Goal: Task Accomplishment & Management: Complete application form

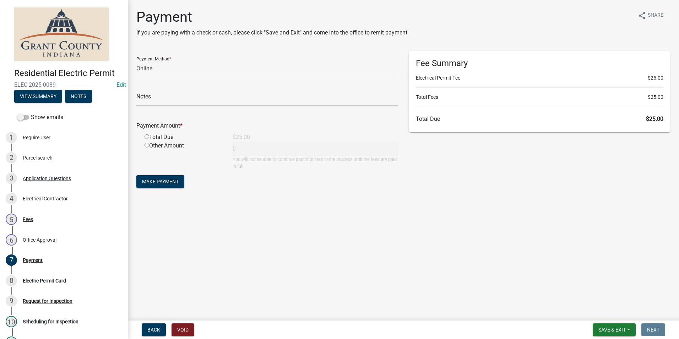
select select "3: 3"
click at [599, 329] on span "Save & Exit" at bounding box center [611, 330] width 27 height 6
click at [597, 313] on button "Save & Exit" at bounding box center [607, 311] width 57 height 17
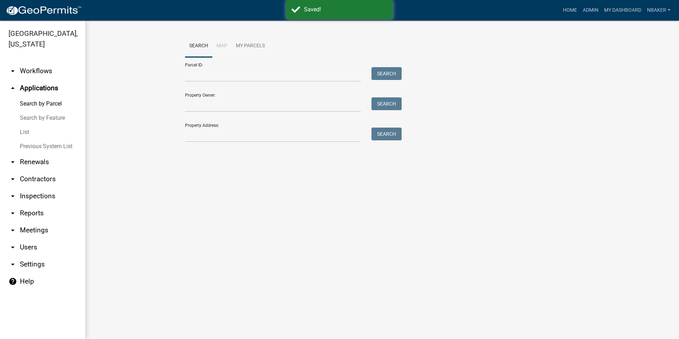
click at [39, 170] on link "arrow_drop_down Contractors" at bounding box center [42, 178] width 85 height 17
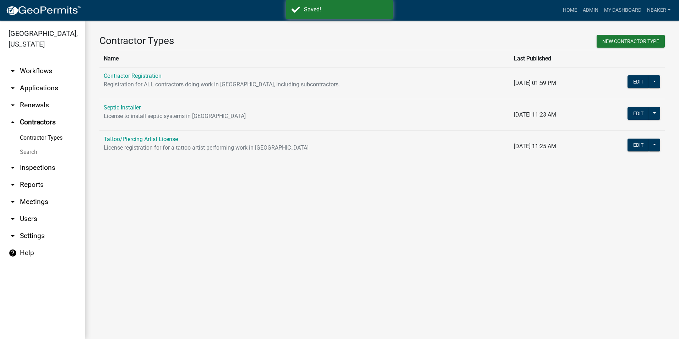
click at [134, 75] on link "Contractor Registration" at bounding box center [133, 75] width 58 height 7
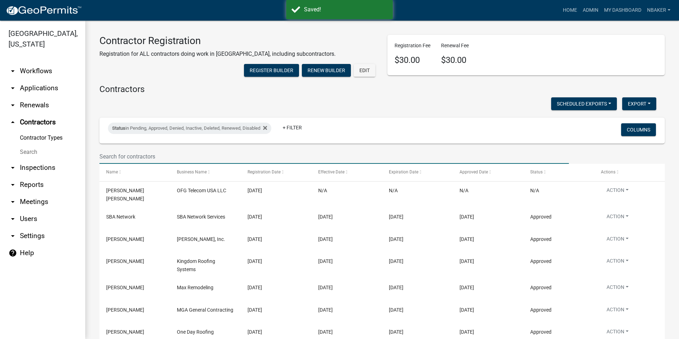
click at [155, 164] on input "text" at bounding box center [333, 156] width 469 height 15
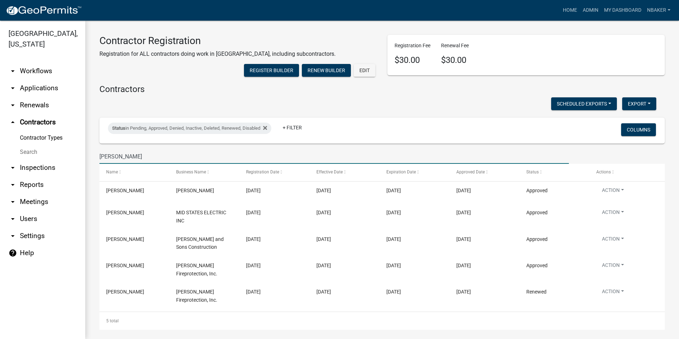
type input "[PERSON_NAME]"
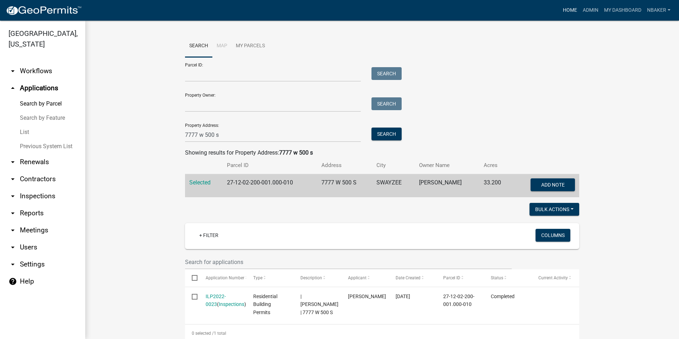
click at [573, 6] on link "Home" at bounding box center [570, 10] width 20 height 13
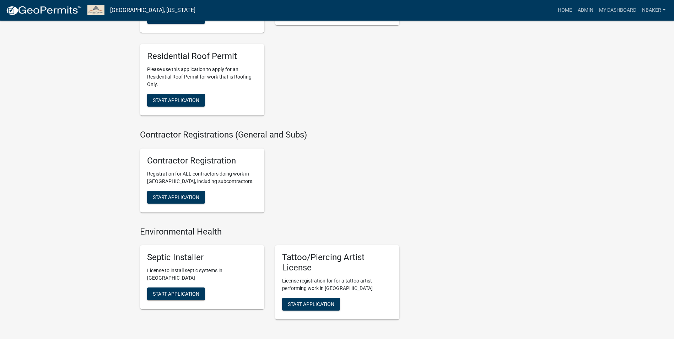
scroll to position [1145, 0]
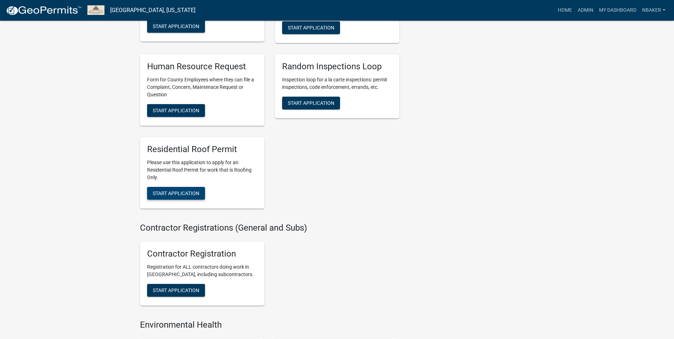
click at [189, 200] on button "Start Application" at bounding box center [176, 193] width 58 height 13
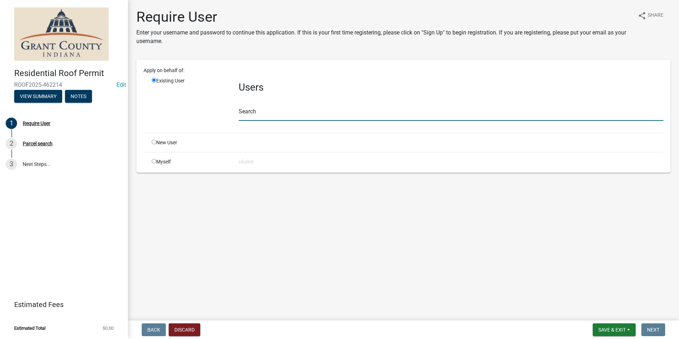
click at [254, 116] on input "text" at bounding box center [451, 113] width 425 height 15
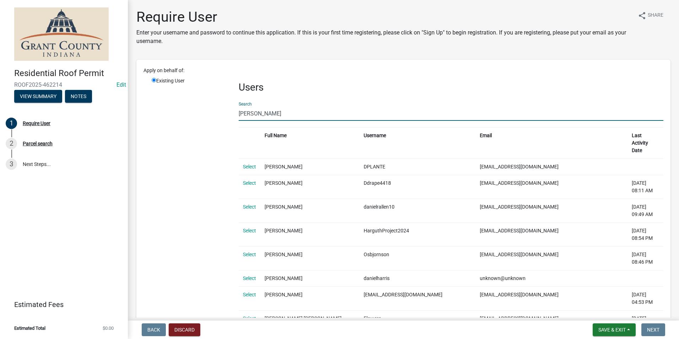
type input "[PERSON_NAME]"
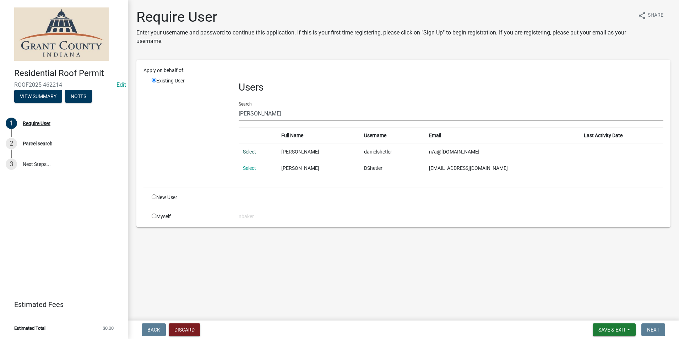
click at [246, 152] on link "Select" at bounding box center [249, 152] width 13 height 6
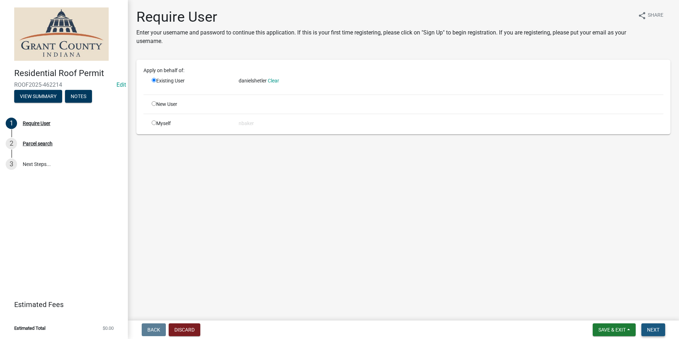
click at [657, 325] on button "Next" at bounding box center [653, 329] width 24 height 13
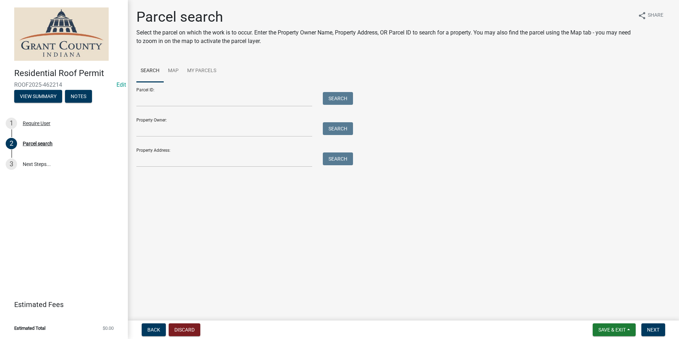
click at [200, 108] on form "Parcel ID: Search Property Owner: Search Property Address: Search" at bounding box center [242, 124] width 213 height 85
click at [199, 104] on input "Parcel ID:" at bounding box center [224, 99] width 176 height 15
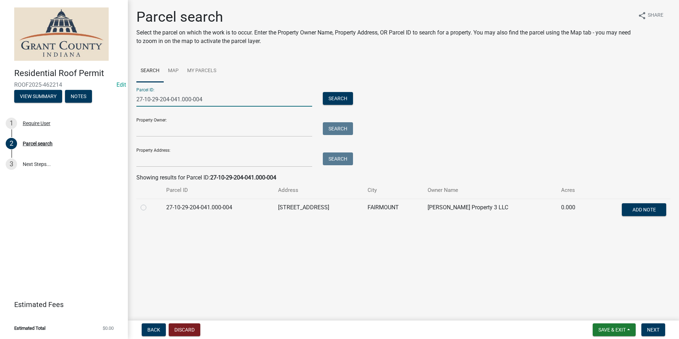
type input "27-10-29-204-041.000-004"
click at [149, 203] on label at bounding box center [149, 203] width 0 height 0
click at [149, 207] on input "radio" at bounding box center [151, 205] width 5 height 5
radio input "true"
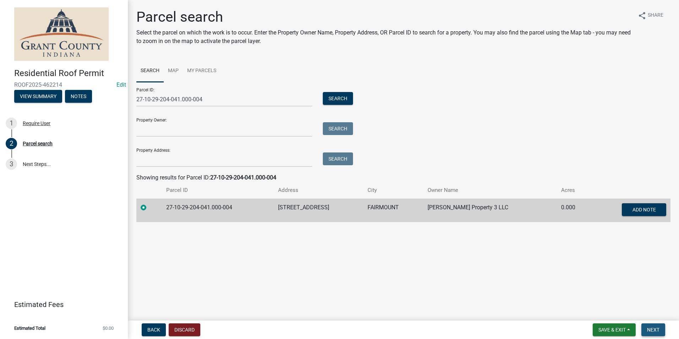
click at [647, 329] on button "Next" at bounding box center [653, 329] width 24 height 13
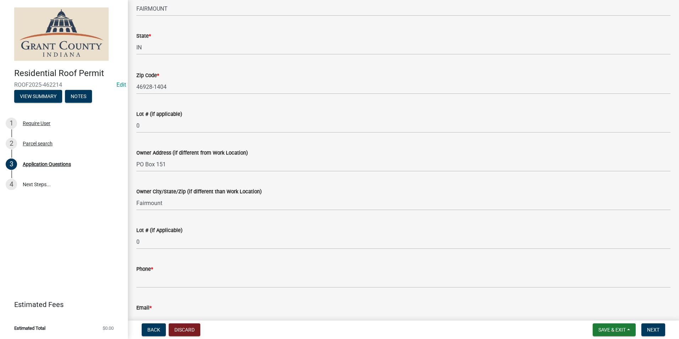
scroll to position [391, 0]
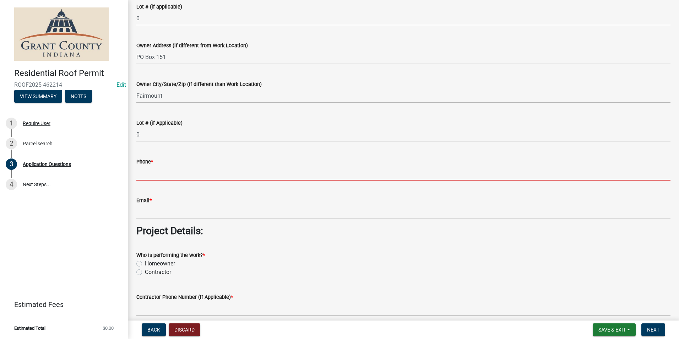
click at [204, 172] on input "Phone *" at bounding box center [403, 173] width 534 height 15
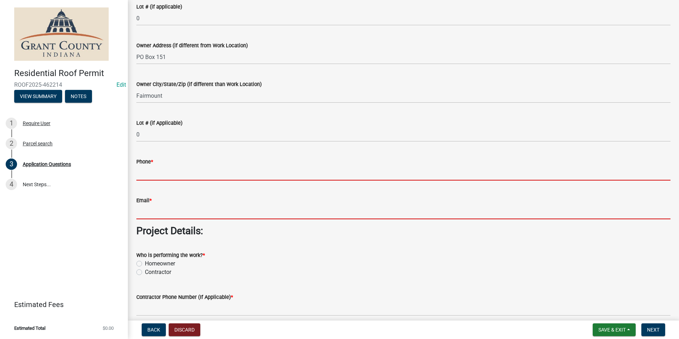
click at [310, 213] on input "Email *" at bounding box center [403, 212] width 534 height 15
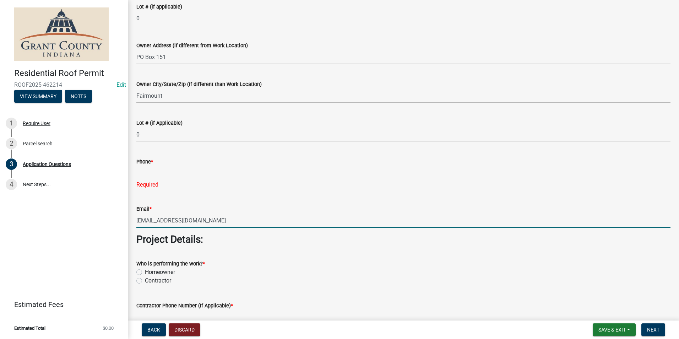
type input "[EMAIL_ADDRESS][DOMAIN_NAME]"
click at [180, 162] on div "Phone *" at bounding box center [403, 161] width 534 height 9
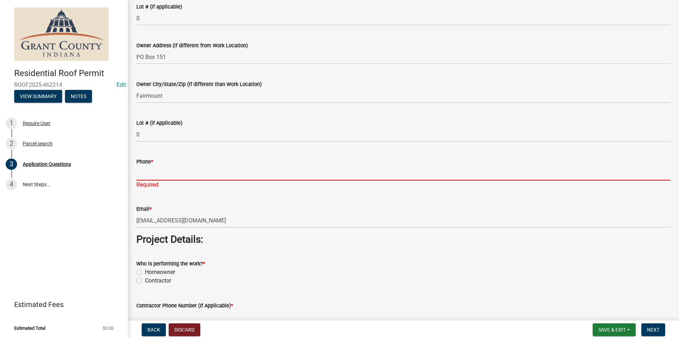
click at [174, 169] on input "Phone *" at bounding box center [403, 173] width 534 height 15
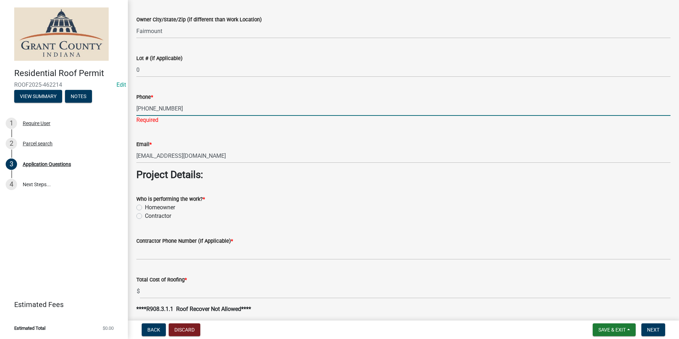
scroll to position [497, 0]
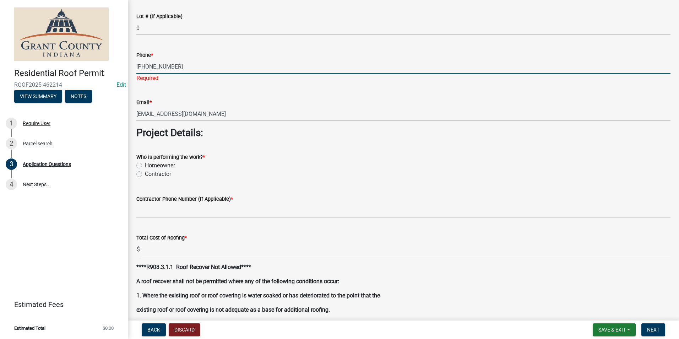
type input "[PHONE_NUMBER]"
click at [141, 174] on wm-data-entity-input "Who is performing the work? * Homeowner [DEMOGRAPHIC_DATA]" at bounding box center [403, 164] width 534 height 40
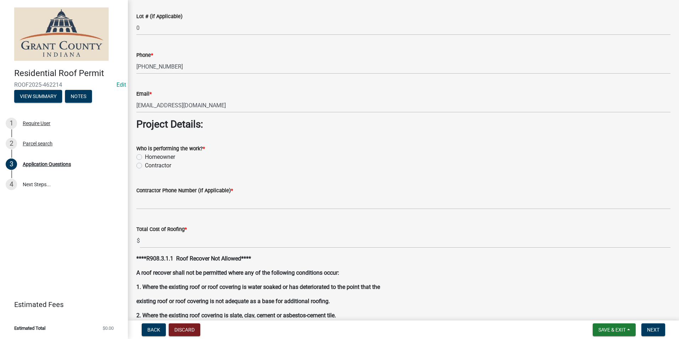
click at [145, 168] on label "Contractor" at bounding box center [158, 165] width 26 height 9
click at [145, 166] on input "Contractor" at bounding box center [147, 163] width 5 height 5
radio input "true"
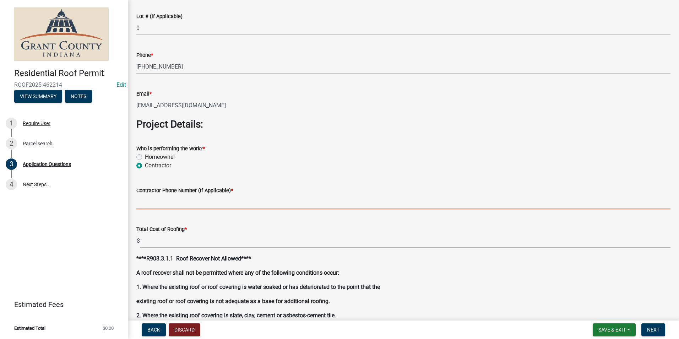
click at [158, 197] on input "Contractor Phone Number (If Applicable) *" at bounding box center [403, 202] width 534 height 15
click at [137, 228] on div "Total Cost of Roofing * $" at bounding box center [403, 231] width 534 height 33
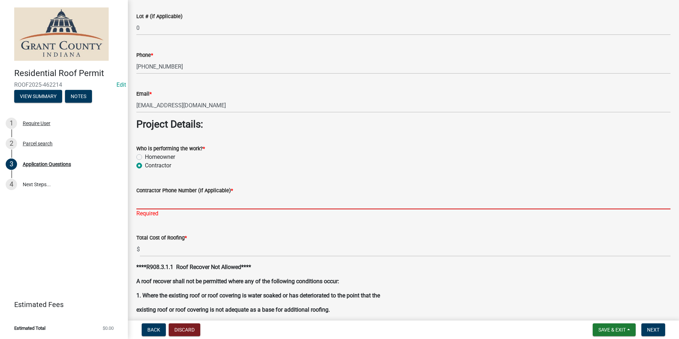
click at [188, 201] on input "Contractor Phone Number (If Applicable) *" at bounding box center [403, 202] width 534 height 15
paste input "[PHONE_NUMBER]"
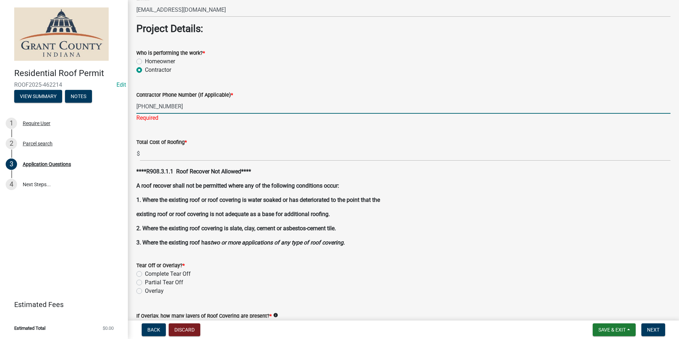
scroll to position [604, 0]
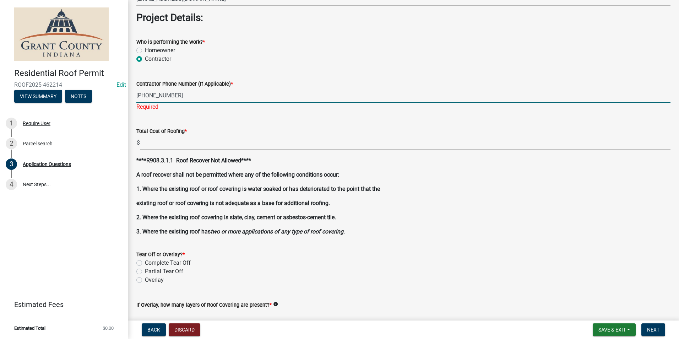
type input "[PHONE_NUMBER]"
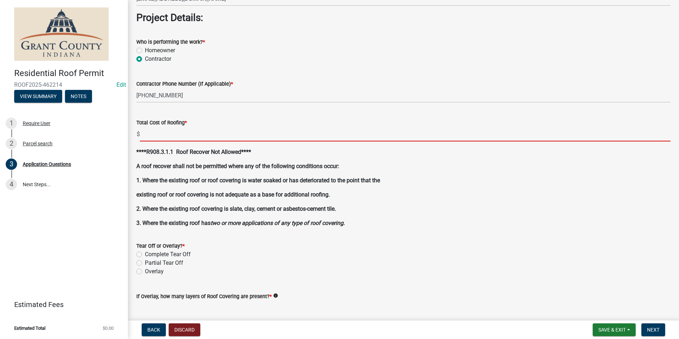
click at [177, 137] on input "text" at bounding box center [405, 134] width 531 height 15
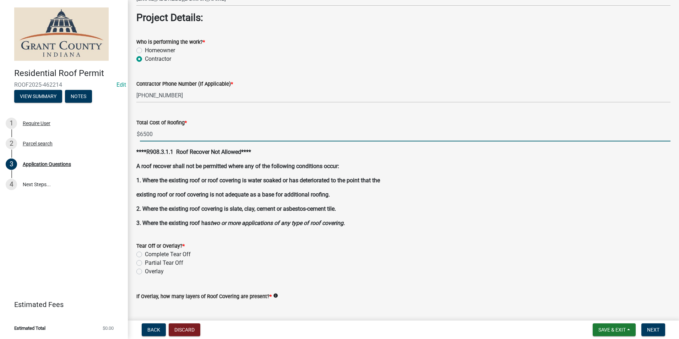
type input "6500.00"
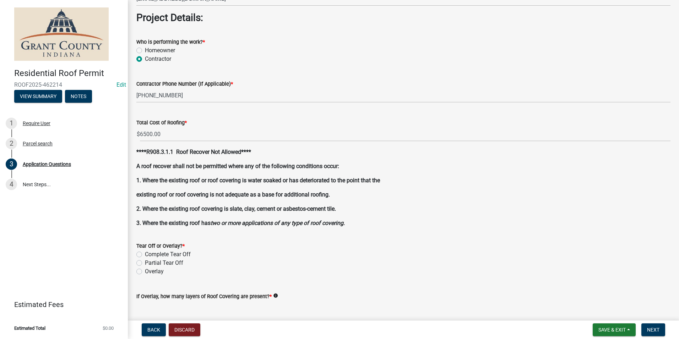
click at [203, 249] on div "Tear Off or Overlay? *" at bounding box center [403, 245] width 534 height 9
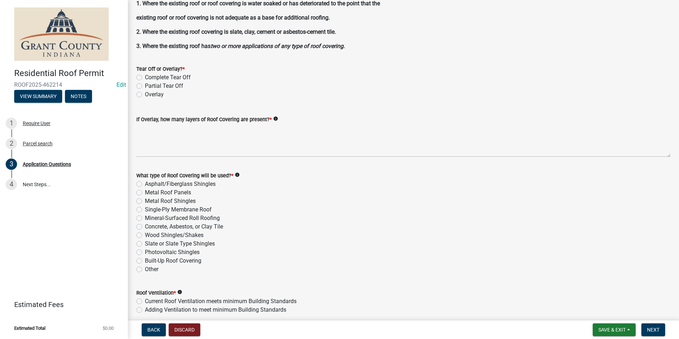
scroll to position [781, 0]
click at [145, 77] on label "Complete Tear Off" at bounding box center [168, 76] width 46 height 9
click at [145, 77] on input "Complete Tear Off" at bounding box center [147, 74] width 5 height 5
radio input "true"
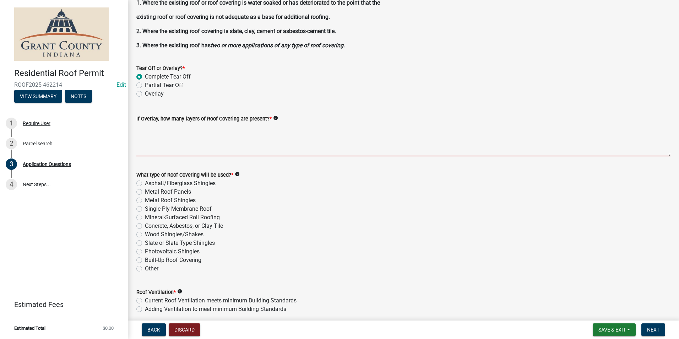
click at [156, 145] on textarea "If Overlay, how many layers of Roof Covering are present? *" at bounding box center [403, 139] width 534 height 33
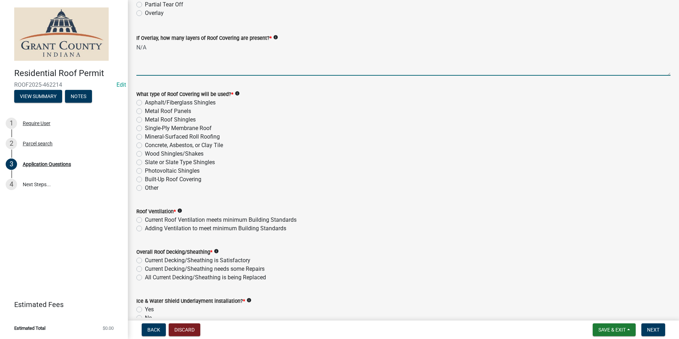
scroll to position [888, 0]
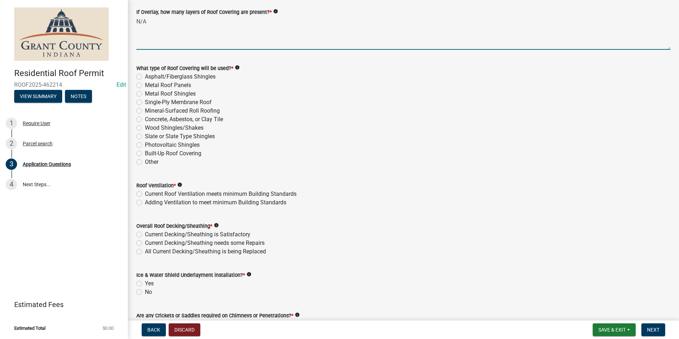
type textarea "N/A"
click at [145, 76] on label "Asphalt/Fiberglass Shingles" at bounding box center [180, 76] width 71 height 9
click at [145, 76] on input "Asphalt/Fiberglass Shingles" at bounding box center [147, 74] width 5 height 5
radio input "true"
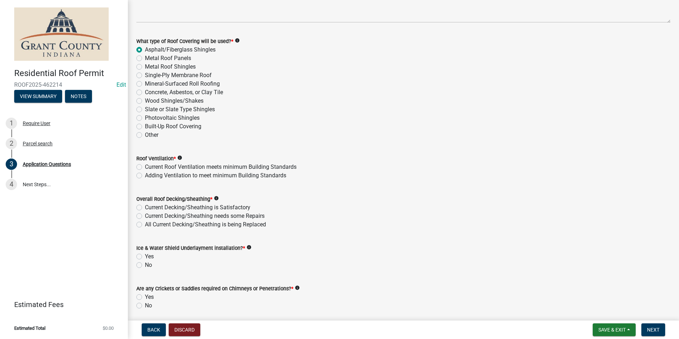
scroll to position [955, 0]
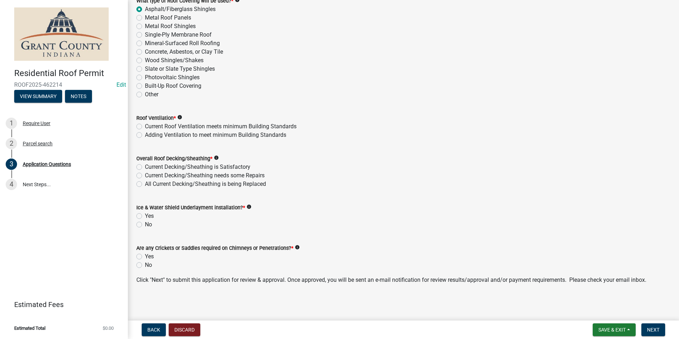
click at [145, 126] on label "Current Roof Ventilation meets minimum Building Standards" at bounding box center [221, 126] width 152 height 9
click at [145, 126] on input "Current Roof Ventilation meets minimum Building Standards" at bounding box center [147, 124] width 5 height 5
radio input "true"
click at [145, 167] on label "Current Decking/Sheathing is Satisfactory" at bounding box center [197, 167] width 105 height 9
click at [145, 167] on input "Current Decking/Sheathing is Satisfactory" at bounding box center [147, 165] width 5 height 5
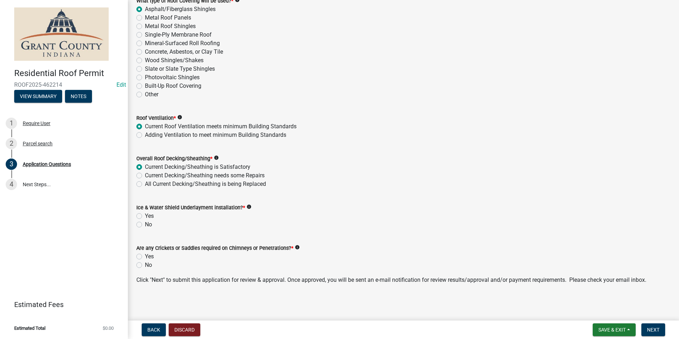
radio input "true"
click at [145, 215] on label "Yes" at bounding box center [149, 216] width 9 height 9
click at [145, 215] on input "Yes" at bounding box center [147, 214] width 5 height 5
radio input "true"
click at [145, 266] on label "No" at bounding box center [148, 265] width 7 height 9
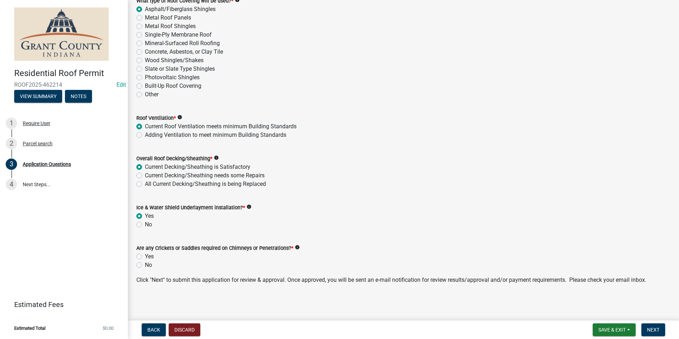
click at [145, 265] on input "No" at bounding box center [147, 263] width 5 height 5
radio input "true"
click at [657, 326] on button "Next" at bounding box center [653, 329] width 24 height 13
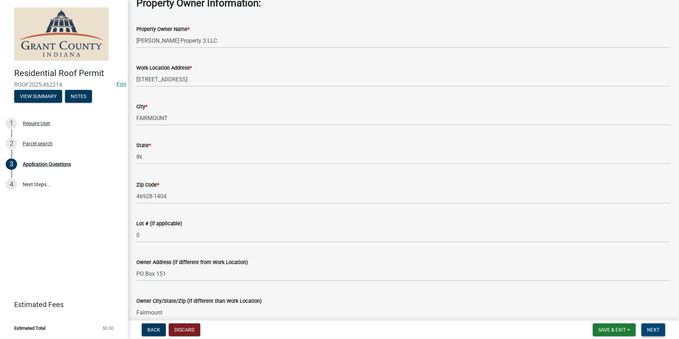
scroll to position [0, 0]
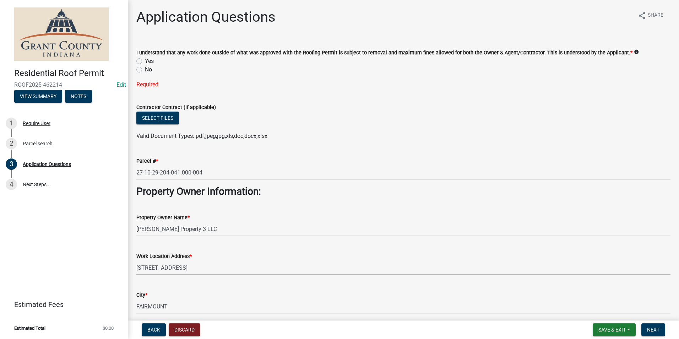
click at [145, 61] on label "Yes" at bounding box center [149, 61] width 9 height 9
click at [145, 61] on input "Yes" at bounding box center [147, 59] width 5 height 5
radio input "true"
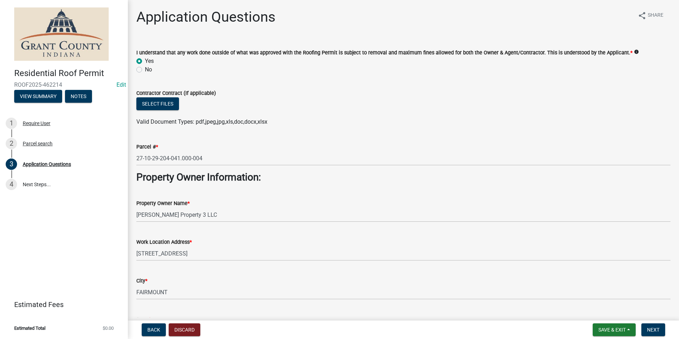
click at [661, 321] on nav "Back Discard Save & Exit Save Save & Exit Next" at bounding box center [403, 329] width 551 height 18
click at [661, 327] on button "Next" at bounding box center [653, 329] width 24 height 13
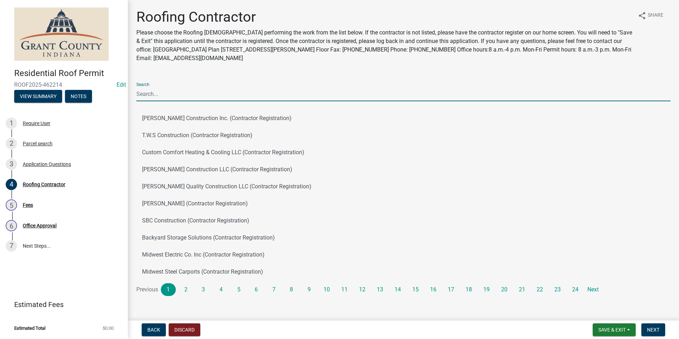
click at [213, 92] on input "Search" at bounding box center [403, 94] width 534 height 15
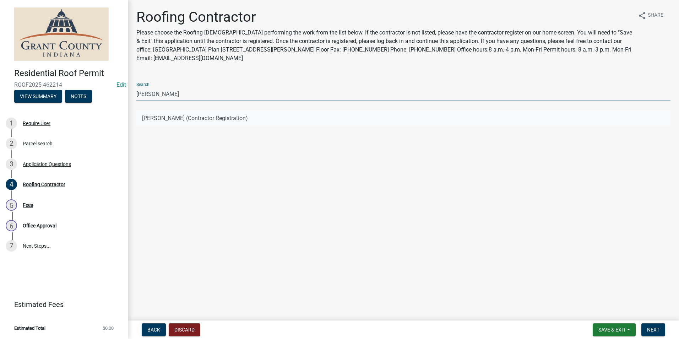
type input "[PERSON_NAME]"
drag, startPoint x: 141, startPoint y: 120, endPoint x: 143, endPoint y: 123, distance: 4.0
click at [141, 119] on button "[PERSON_NAME] (Contractor Registration)" at bounding box center [403, 118] width 534 height 17
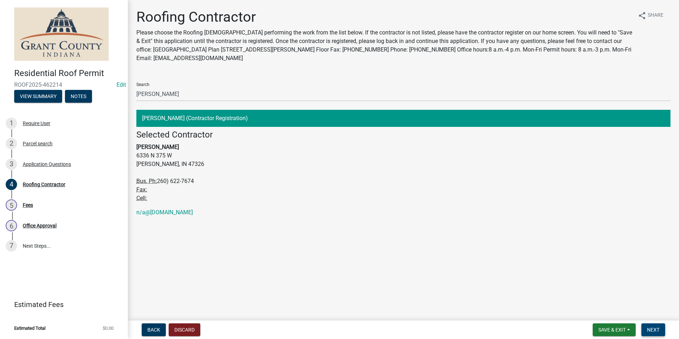
click at [657, 325] on button "Next" at bounding box center [653, 329] width 24 height 13
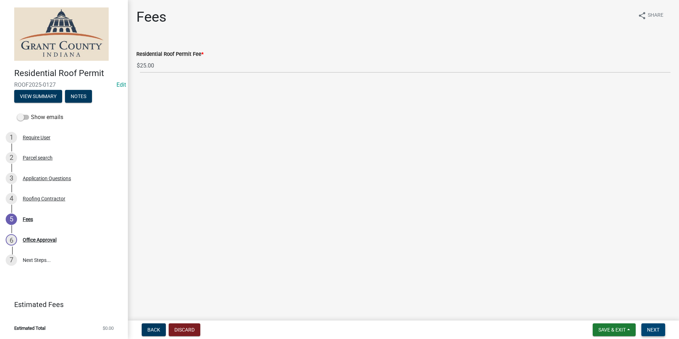
click at [657, 326] on button "Next" at bounding box center [653, 329] width 24 height 13
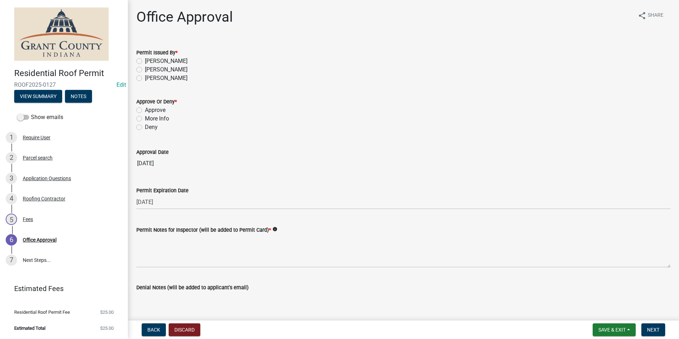
click at [145, 59] on label "[PERSON_NAME]" at bounding box center [166, 61] width 43 height 9
click at [145, 59] on input "[PERSON_NAME]" at bounding box center [147, 59] width 5 height 5
radio input "true"
click at [145, 108] on label "Approve" at bounding box center [155, 110] width 21 height 9
click at [145, 108] on input "Approve" at bounding box center [147, 108] width 5 height 5
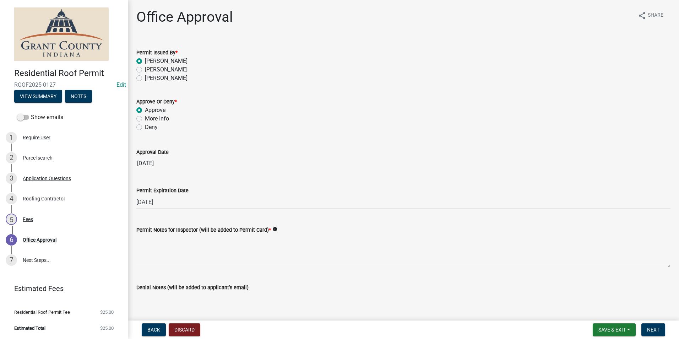
radio input "true"
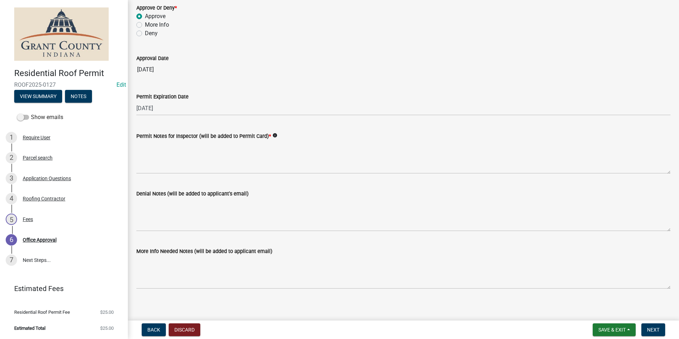
scroll to position [98, 0]
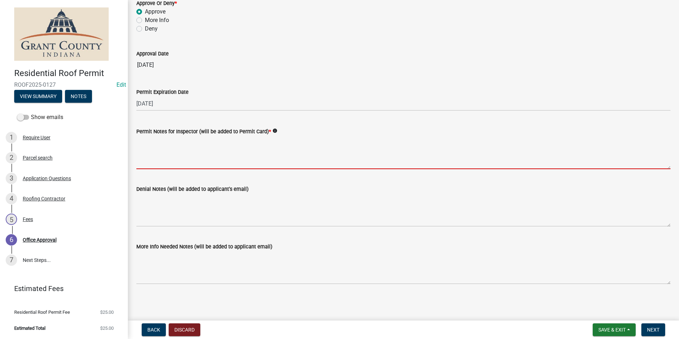
click at [183, 153] on textarea "Permit Notes for Inspector (will be added to Permit Card) *" at bounding box center [403, 152] width 534 height 33
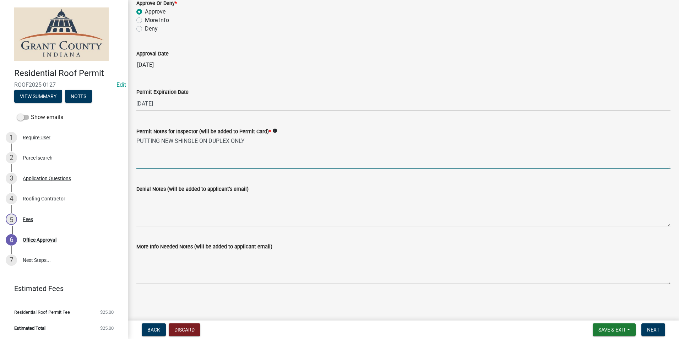
click at [197, 141] on textarea "PUTTING NEW SHINGLE ON DUPLEX ONLY" at bounding box center [403, 152] width 534 height 33
type textarea "PUTTING NEW SHINGLES ON DUPLEX ONLY"
click at [656, 331] on span "Next" at bounding box center [653, 330] width 12 height 6
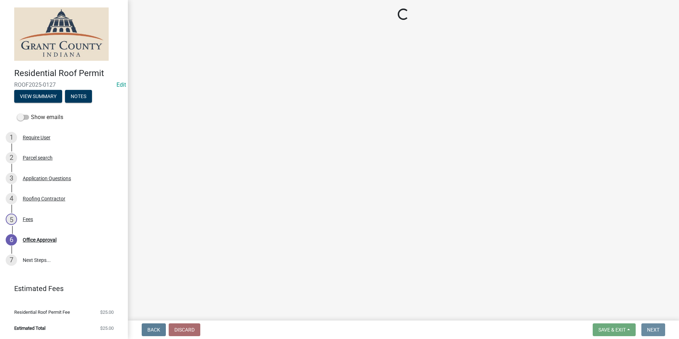
scroll to position [0, 0]
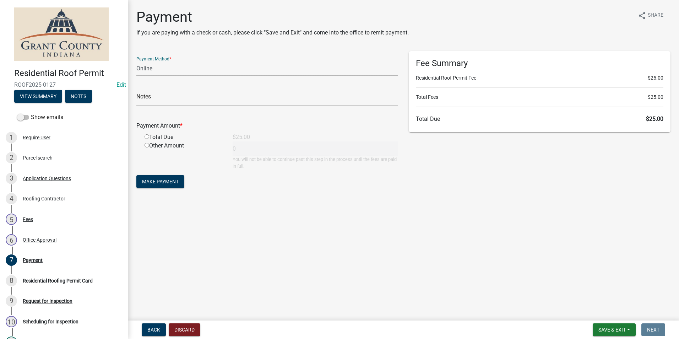
click at [148, 75] on select "Credit Card POS Check Cash Online" at bounding box center [267, 68] width 262 height 15
select select "2: 1"
click at [136, 61] on select "Credit Card POS Check Cash Online" at bounding box center [267, 68] width 262 height 15
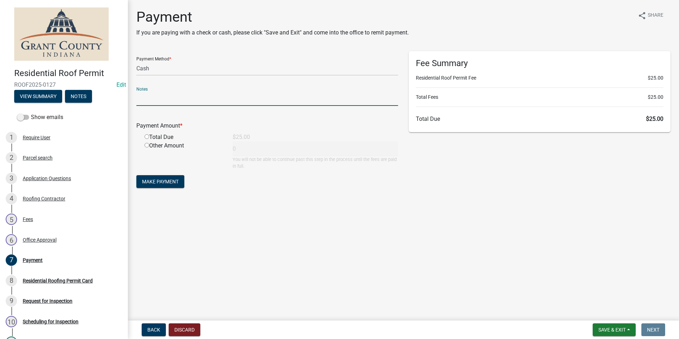
click at [157, 101] on input "text" at bounding box center [267, 98] width 262 height 15
click at [146, 140] on div "Total Due" at bounding box center [183, 137] width 88 height 9
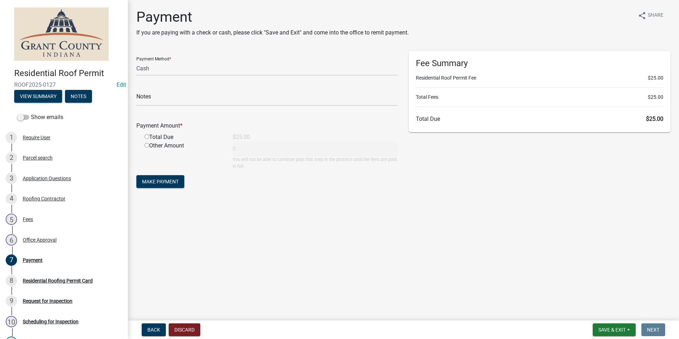
click at [146, 138] on input "radio" at bounding box center [147, 136] width 5 height 5
radio input "true"
type input "25"
click at [158, 183] on span "Make Payment" at bounding box center [160, 182] width 37 height 6
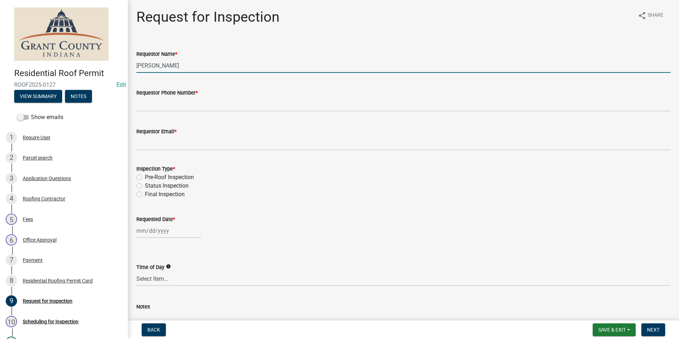
drag, startPoint x: 201, startPoint y: 63, endPoint x: 128, endPoint y: 66, distance: 72.5
click at [128, 66] on div "Request for Inspection share Share Requestor Name * [PERSON_NAME] Requestor Pho…" at bounding box center [403, 183] width 551 height 348
type input "s"
type input "[PERSON_NAME]"
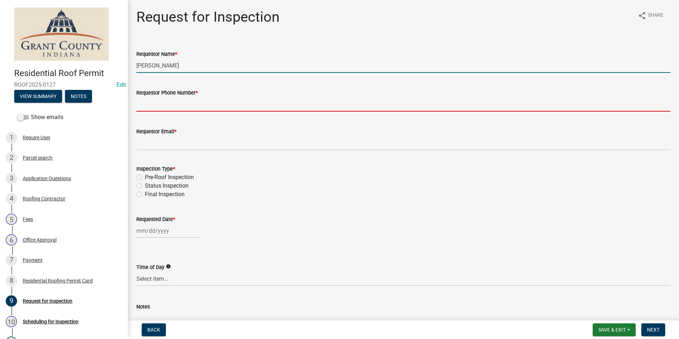
click at [178, 103] on input "Requestor Phone Number *" at bounding box center [403, 104] width 534 height 15
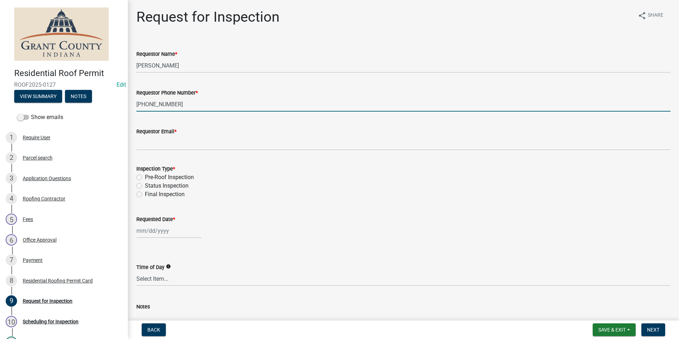
type input "[PHONE_NUMBER]"
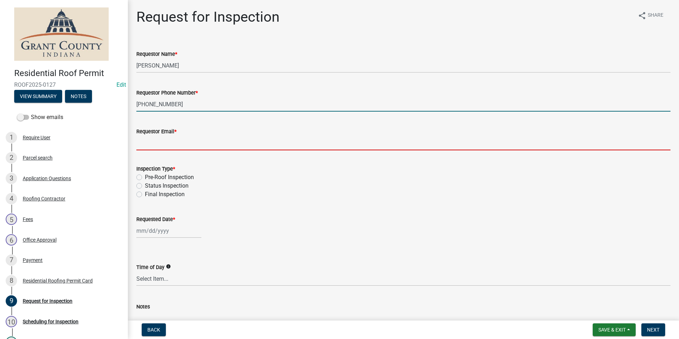
click at [171, 147] on input "Requestor Email *" at bounding box center [403, 143] width 534 height 15
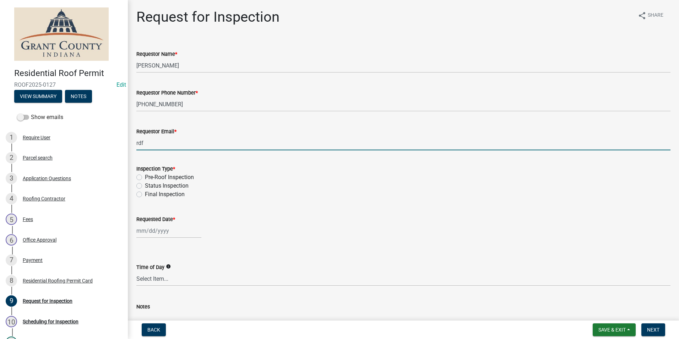
type input "[EMAIL_ADDRESS][DOMAIN_NAME]"
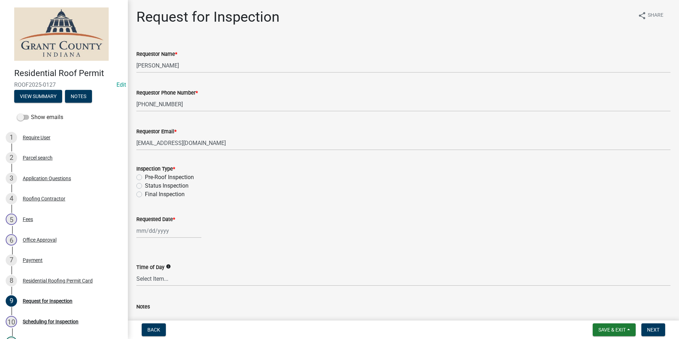
click at [145, 176] on label "Pre-Roof Inspection" at bounding box center [169, 177] width 49 height 9
click at [145, 176] on input "Pre-Roof Inspection" at bounding box center [147, 175] width 5 height 5
radio input "true"
click at [152, 228] on div at bounding box center [168, 230] width 65 height 15
select select "8"
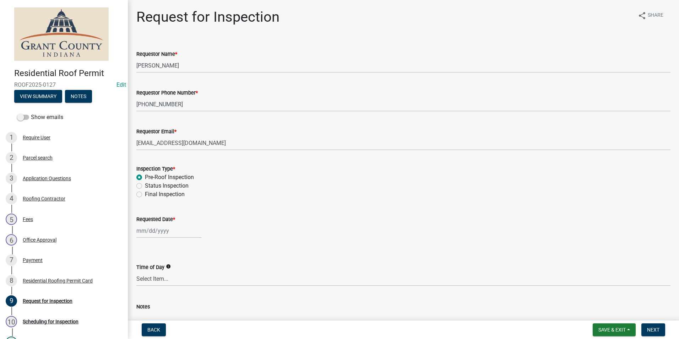
select select "2025"
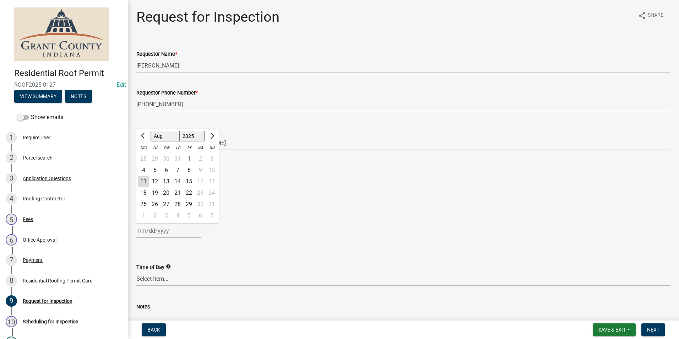
click at [142, 181] on div "11" at bounding box center [143, 181] width 11 height 11
type input "[DATE]"
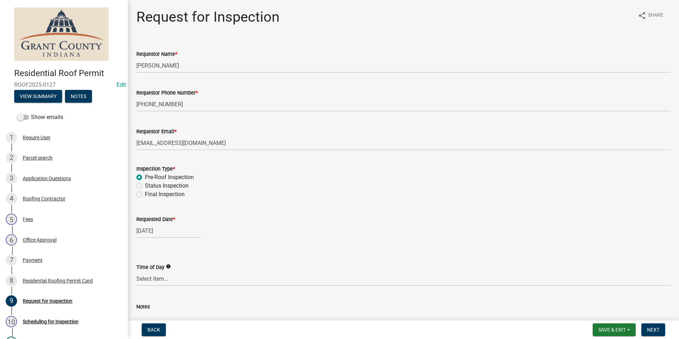
click at [157, 223] on div "[DATE]" at bounding box center [168, 230] width 65 height 15
select select "8"
select select "2025"
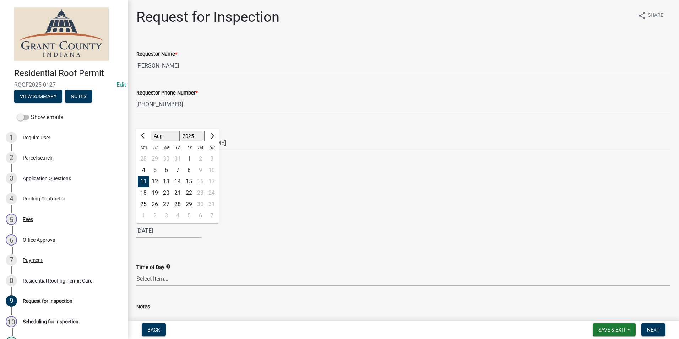
click at [154, 183] on div "12" at bounding box center [154, 181] width 11 height 11
type input "[DATE]"
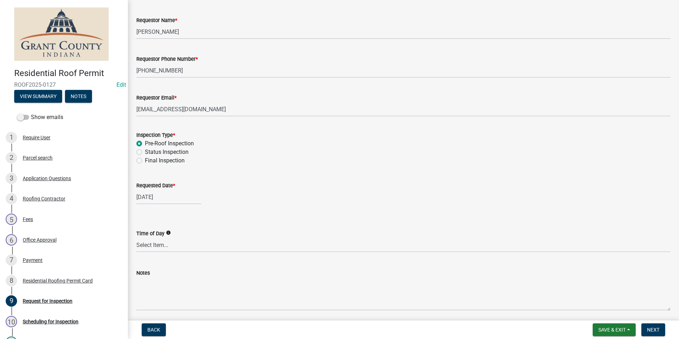
scroll to position [60, 0]
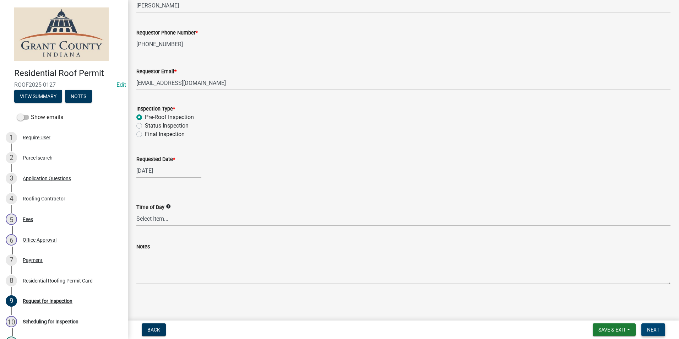
click at [661, 326] on button "Next" at bounding box center [653, 329] width 24 height 13
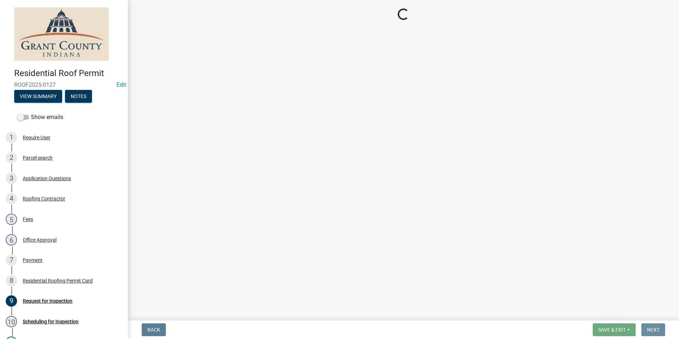
scroll to position [0, 0]
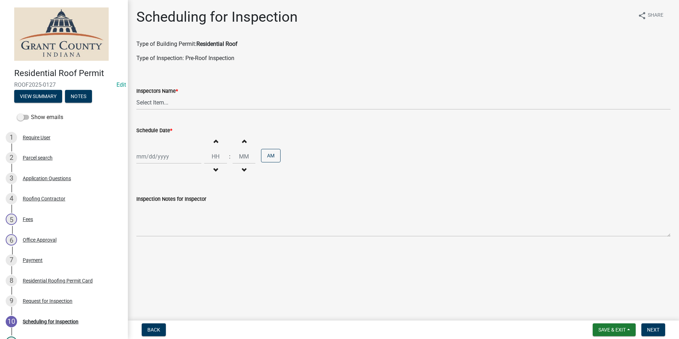
click at [219, 112] on wm-data-entity-input "Inspectors Name * Select Item... rberryhill ([PERSON_NAME]) [PERSON_NAME] ([PER…" at bounding box center [403, 92] width 534 height 48
click at [199, 109] on select "Select Item... rberryhill ([PERSON_NAME]) [PERSON_NAME] ([PERSON_NAME]) BBenefi…" at bounding box center [403, 102] width 534 height 15
select select "d7f9a44a-d2ea-4d3c-83b3-1aa71c950bd5"
click at [136, 95] on select "Select Item... rberryhill ([PERSON_NAME]) [PERSON_NAME] ([PERSON_NAME]) BBenefi…" at bounding box center [403, 102] width 534 height 15
click at [176, 150] on div at bounding box center [168, 156] width 65 height 15
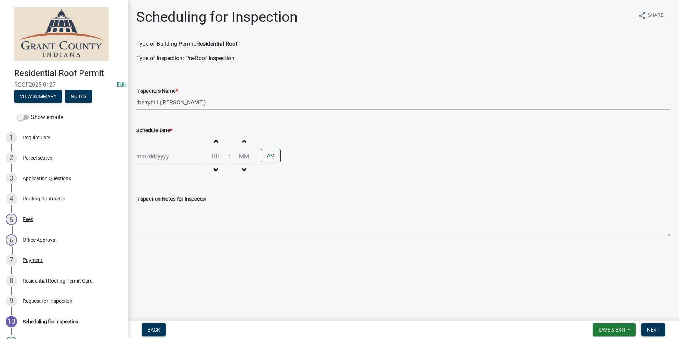
select select "8"
select select "2025"
click at [156, 216] on div "12" at bounding box center [154, 216] width 11 height 11
type input "[DATE]"
click at [659, 330] on span "Next" at bounding box center [653, 330] width 12 height 6
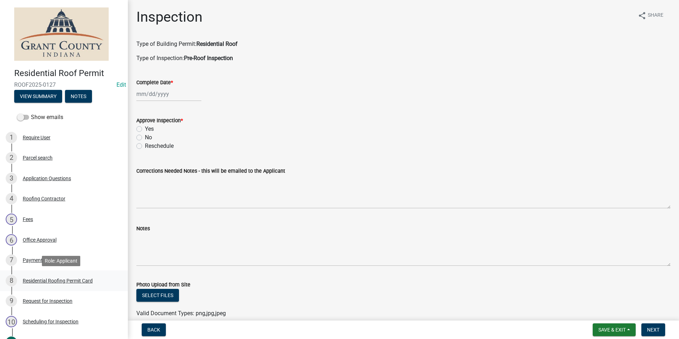
click at [43, 281] on div "Residential Roofing Permit Card" at bounding box center [58, 280] width 70 height 5
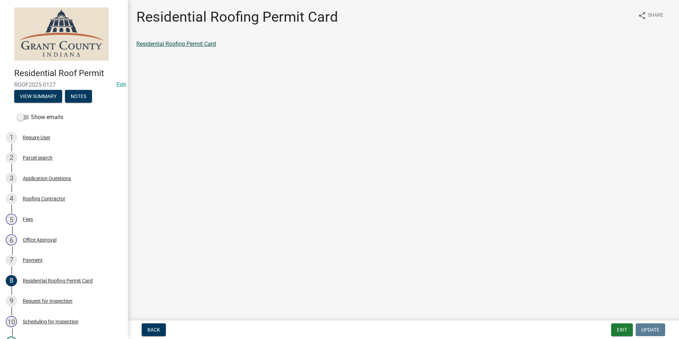
click at [177, 46] on link "Residential Roofing Permit Card" at bounding box center [176, 43] width 80 height 7
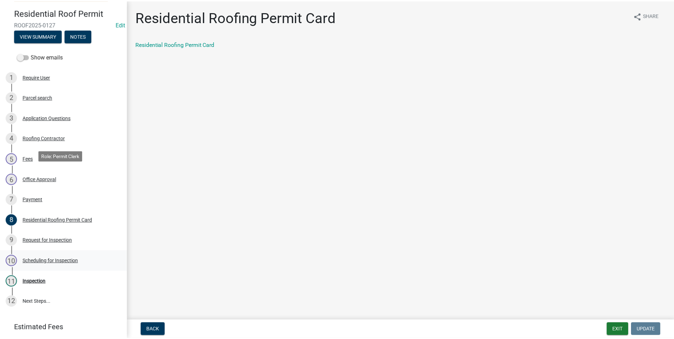
scroll to position [100, 0]
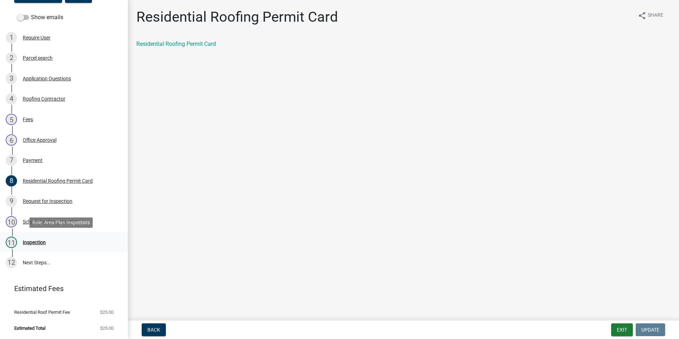
click at [50, 235] on link "11 Inspection" at bounding box center [64, 242] width 128 height 21
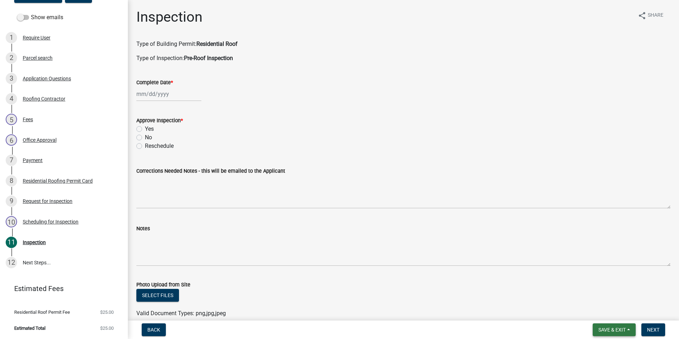
drag, startPoint x: 604, startPoint y: 326, endPoint x: 606, endPoint y: 317, distance: 8.7
click at [606, 323] on nav "Back Save & Exit Save Save & Exit Next" at bounding box center [403, 329] width 551 height 18
click at [606, 317] on div "Valid Document Types: png,jpg,jpeg" at bounding box center [403, 313] width 545 height 9
click at [606, 322] on nav "Back Save & Exit Save Save & Exit Next" at bounding box center [403, 329] width 551 height 18
click at [607, 329] on span "Save & Exit" at bounding box center [611, 330] width 27 height 6
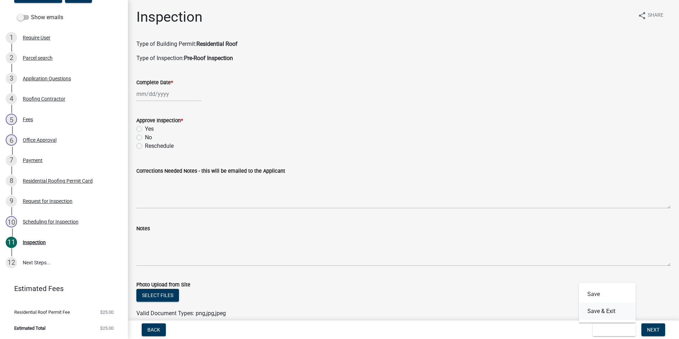
click at [603, 314] on button "Save & Exit" at bounding box center [607, 311] width 57 height 17
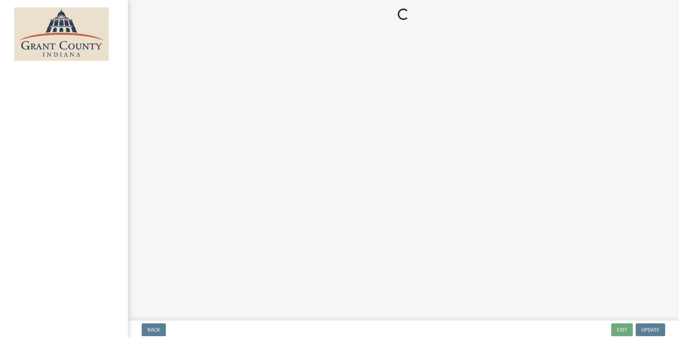
select select "3: 3"
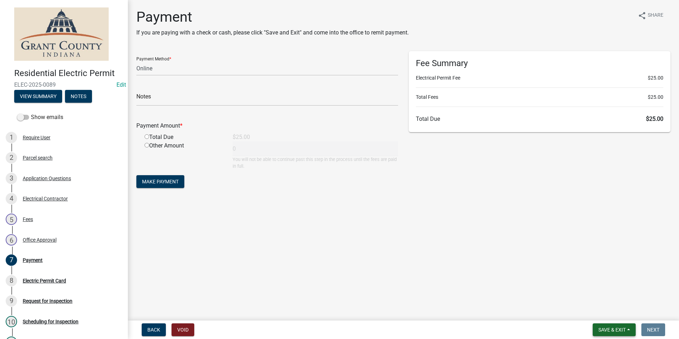
click at [624, 327] on span "Save & Exit" at bounding box center [611, 330] width 27 height 6
click at [618, 314] on button "Save & Exit" at bounding box center [607, 311] width 57 height 17
